Goal: Task Accomplishment & Management: Complete application form

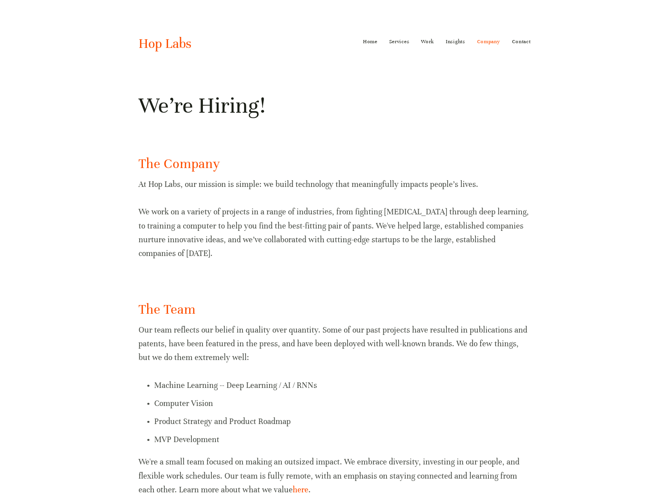
scroll to position [304, 0]
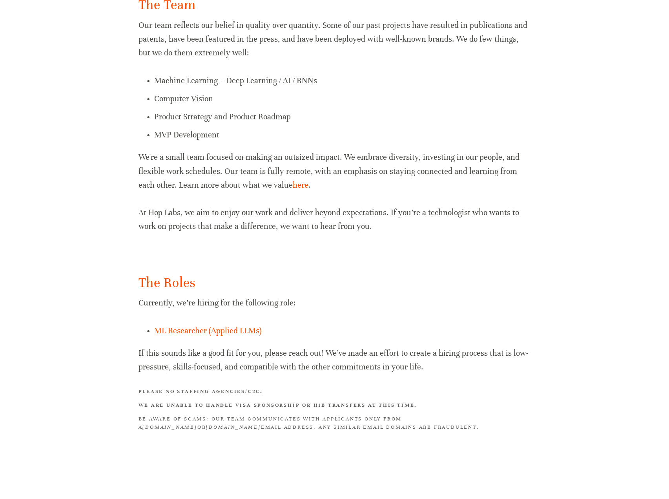
click at [268, 332] on p "ML Researcher (Applied LLMs)" at bounding box center [342, 331] width 377 height 14
click at [234, 331] on link "ML Researcher (Applied LLMs)" at bounding box center [207, 331] width 107 height 10
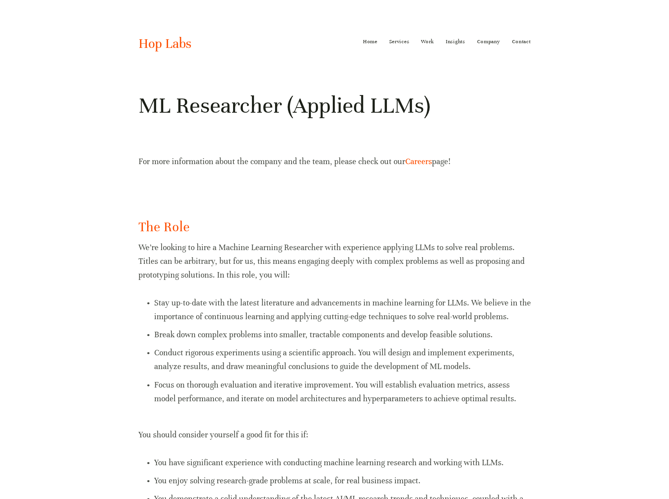
scroll to position [275, 0]
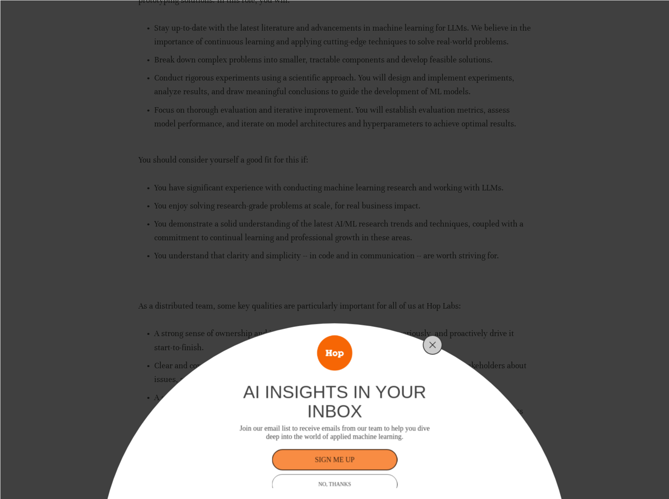
click at [322, 240] on div "ai insights in your inbox Join our email list to receive emails from our team t…" at bounding box center [334, 249] width 669 height 499
click at [425, 348] on div at bounding box center [433, 345] width 20 height 20
click at [428, 341] on button "Close" at bounding box center [432, 344] width 11 height 11
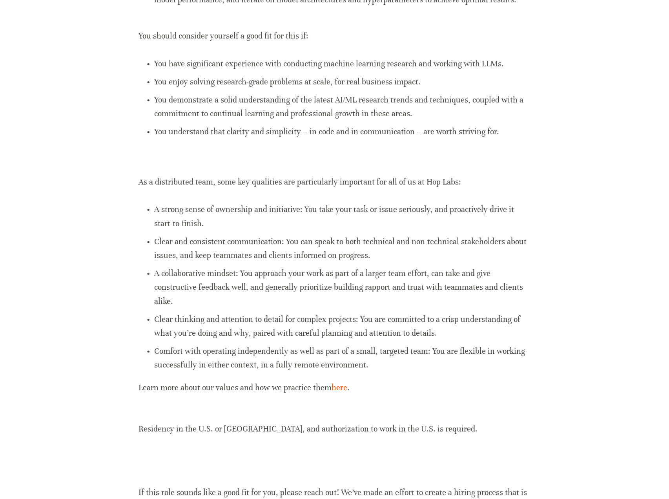
scroll to position [392, 0]
